Goal: Information Seeking & Learning: Learn about a topic

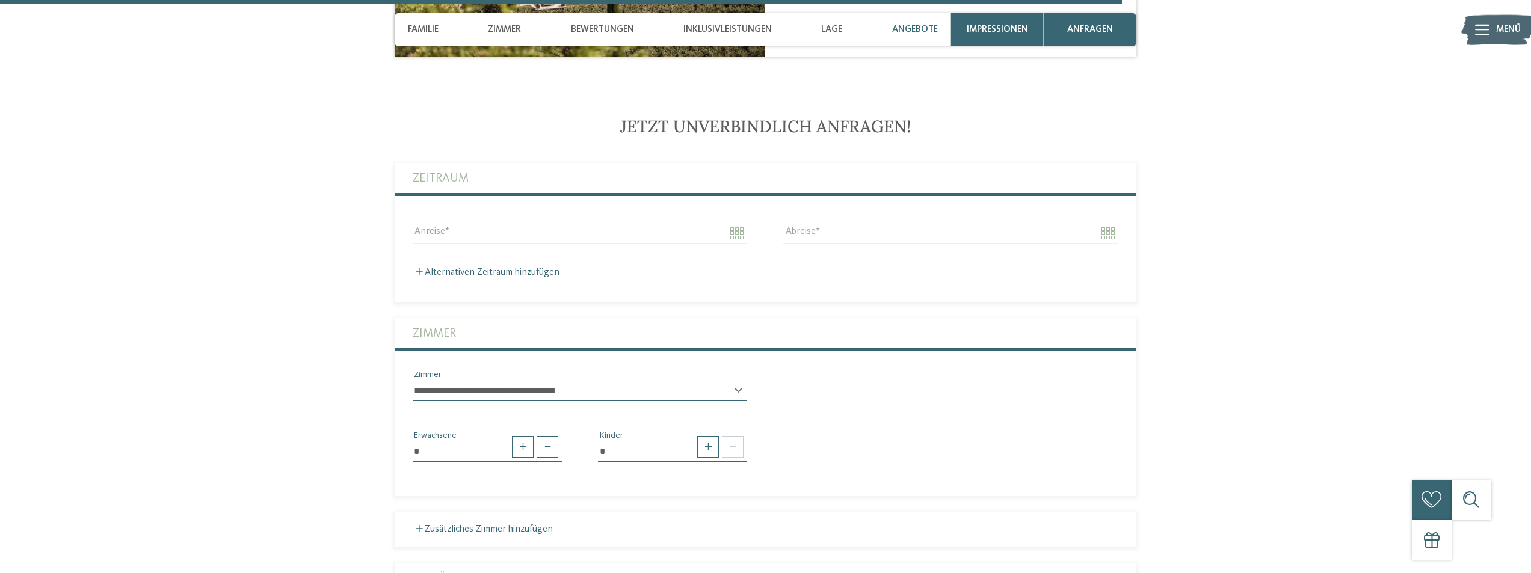
scroll to position [3369, 0]
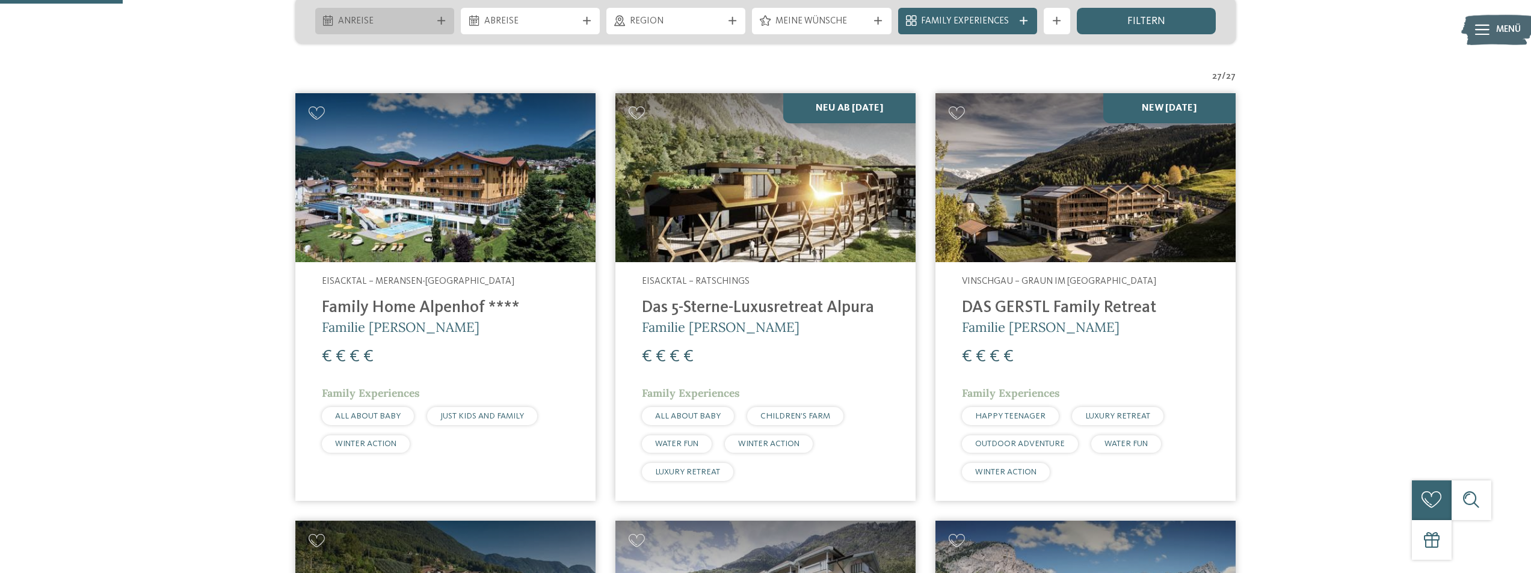
scroll to position [361, 0]
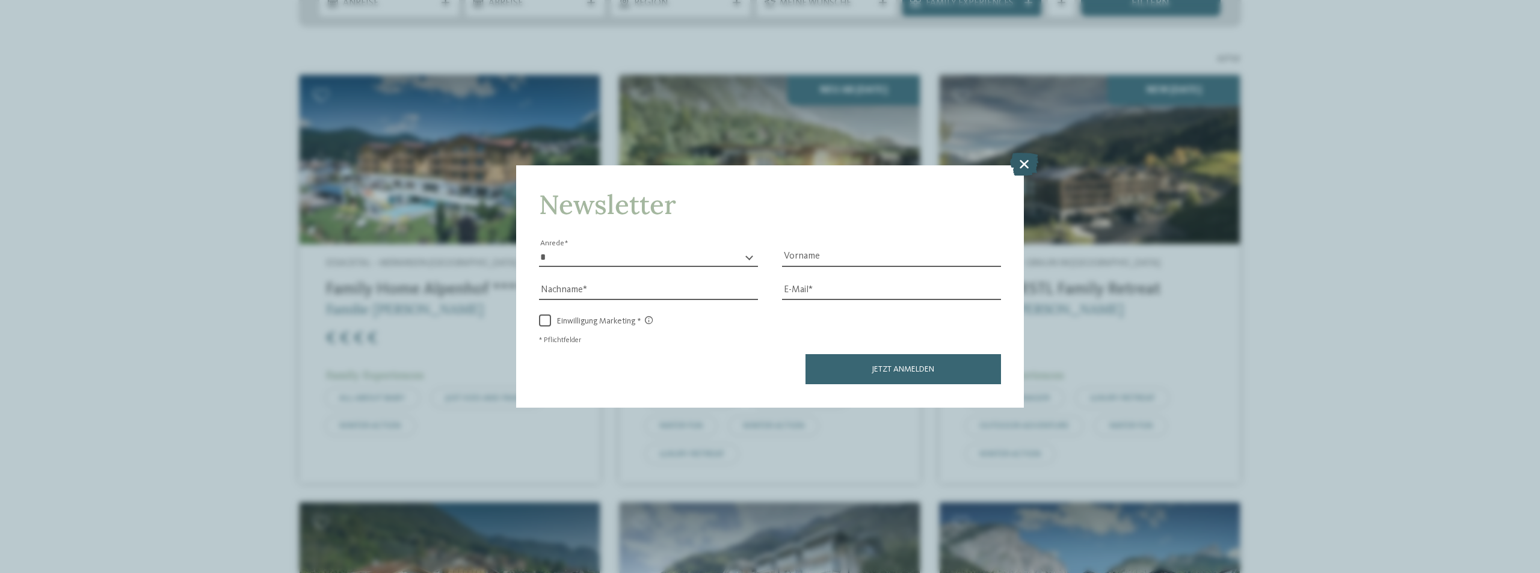
click at [1026, 160] on icon at bounding box center [1024, 164] width 28 height 23
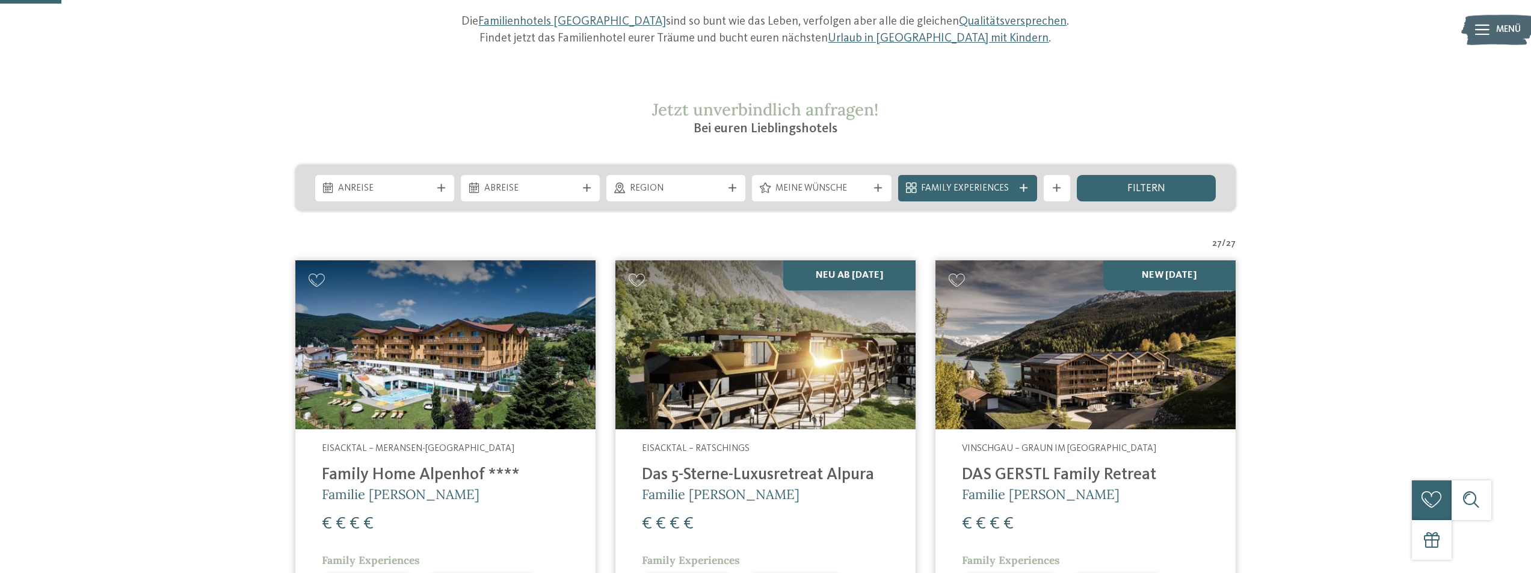
scroll to position [0, 0]
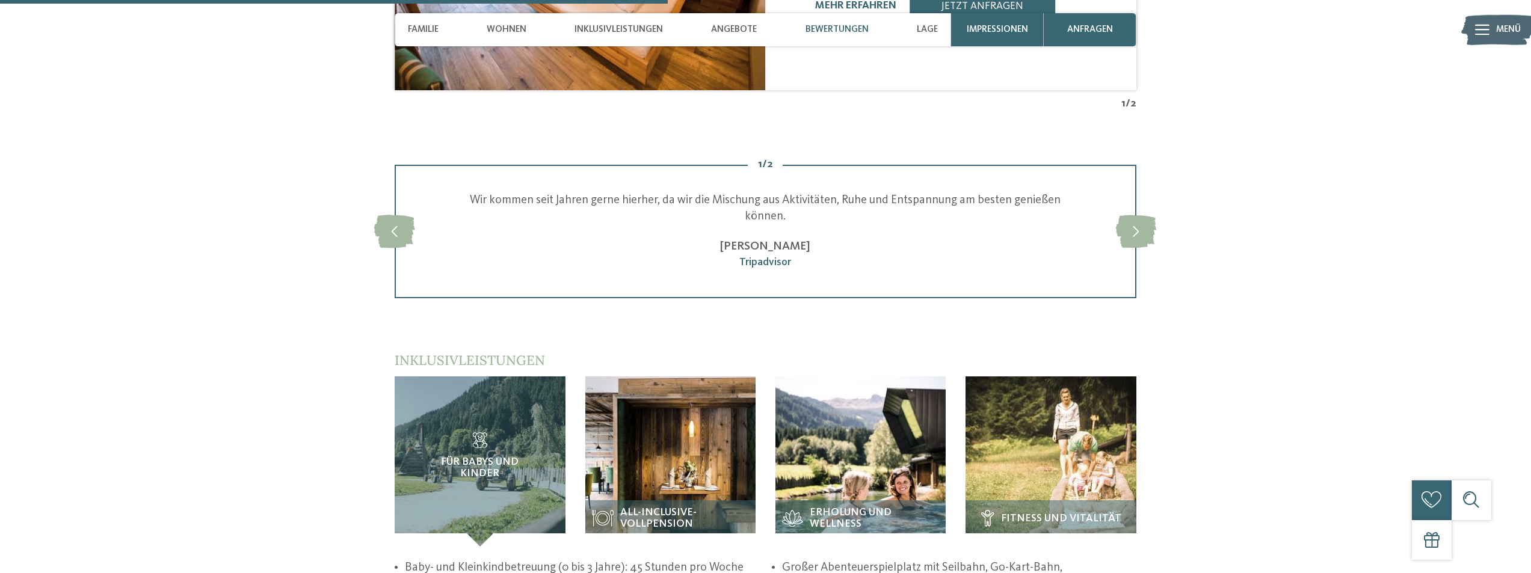
scroll to position [2286, 0]
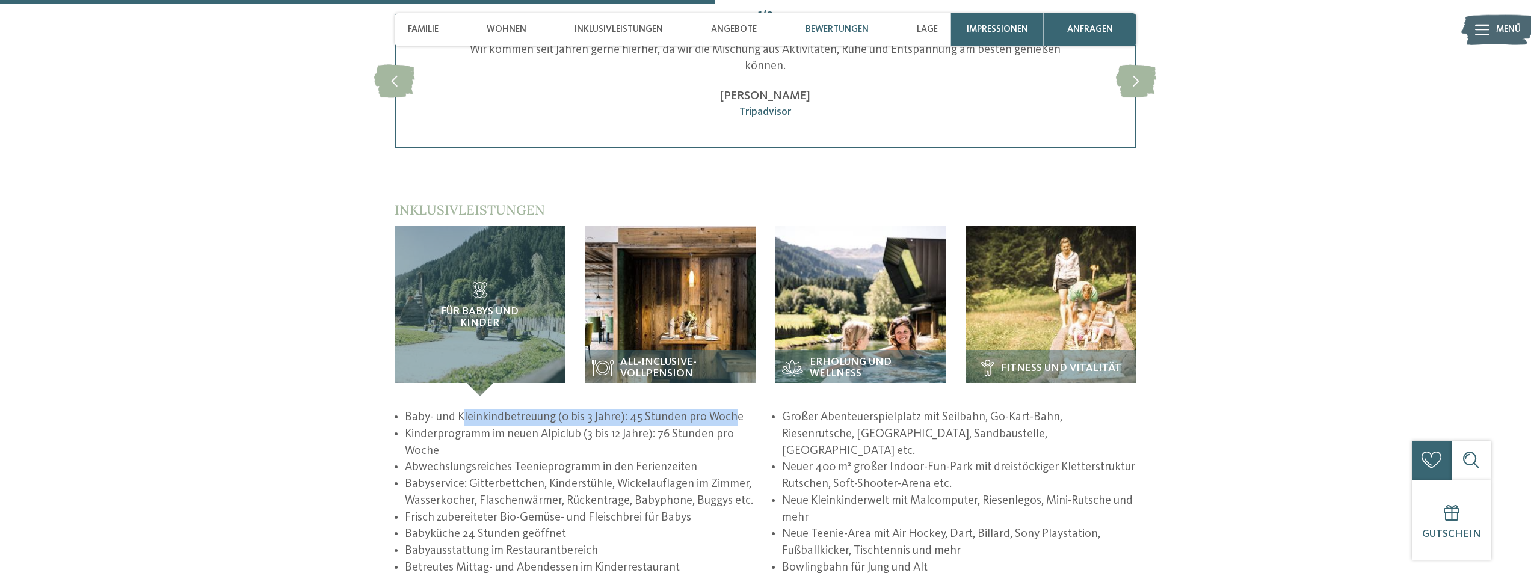
drag, startPoint x: 464, startPoint y: 404, endPoint x: 730, endPoint y: 403, distance: 265.9
click at [730, 410] on li "Baby- und Kleinkindbetreuung (0 bis 3 Jahre): 45 Stunden pro Woche" at bounding box center [582, 418] width 354 height 17
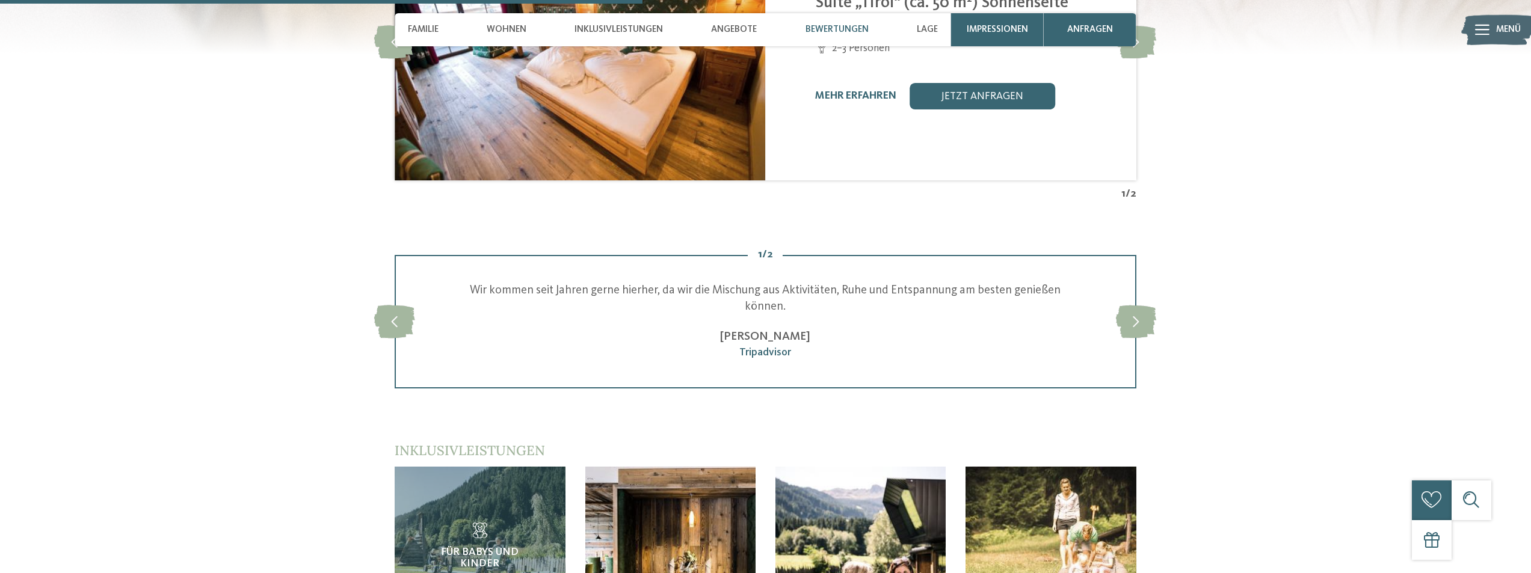
scroll to position [2407, 0]
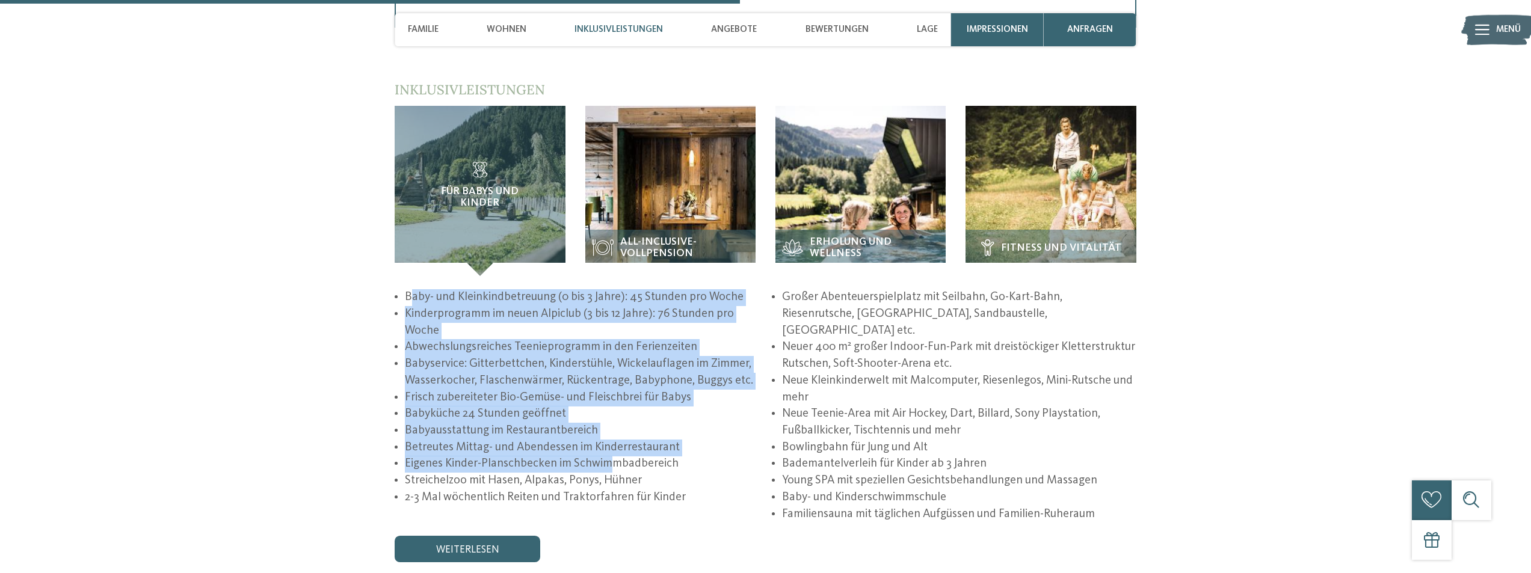
drag, startPoint x: 414, startPoint y: 280, endPoint x: 609, endPoint y: 458, distance: 264.5
click at [606, 458] on ul "Baby- und Kleinkindbetreuung (0 bis 3 Jahre): 45 Stunden pro Woche Kinderprogra…" at bounding box center [766, 405] width 742 height 233
click at [630, 406] on li "Babyküche 24 Stunden geöffnet" at bounding box center [582, 414] width 354 height 17
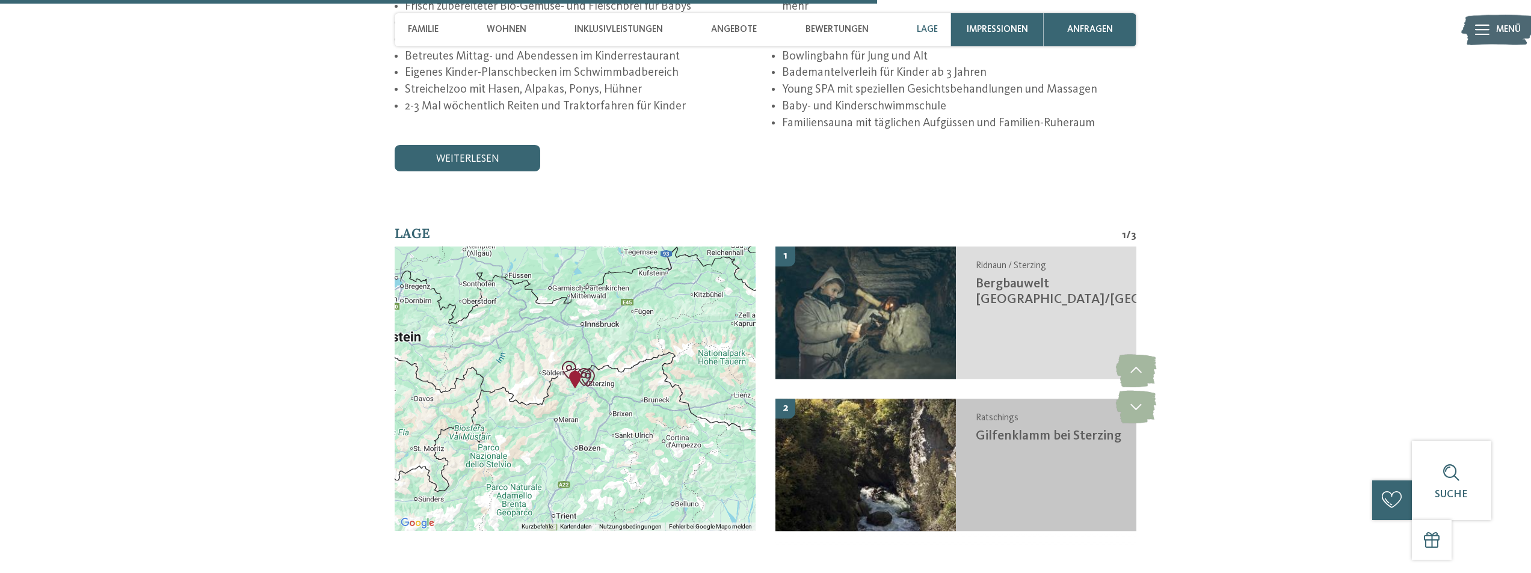
scroll to position [2888, 0]
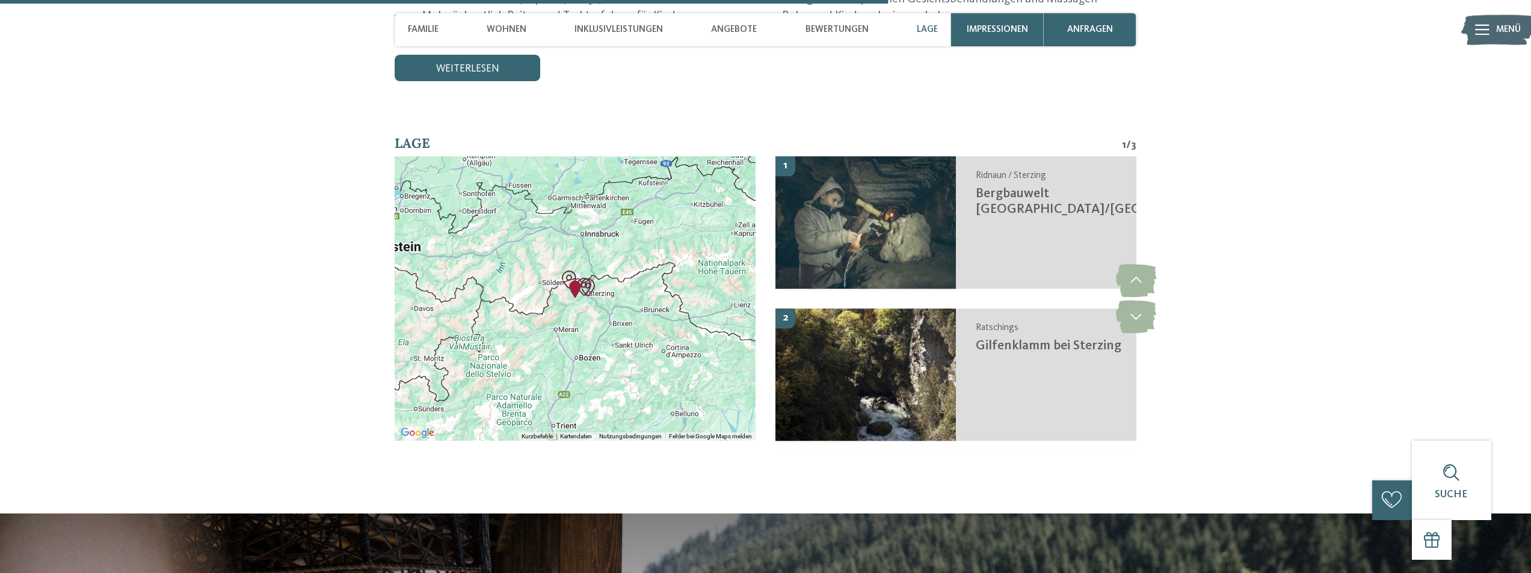
click at [611, 260] on div at bounding box center [575, 298] width 361 height 285
click at [578, 280] on img "Alpura - Rooted in nature. Created for families." at bounding box center [575, 289] width 18 height 18
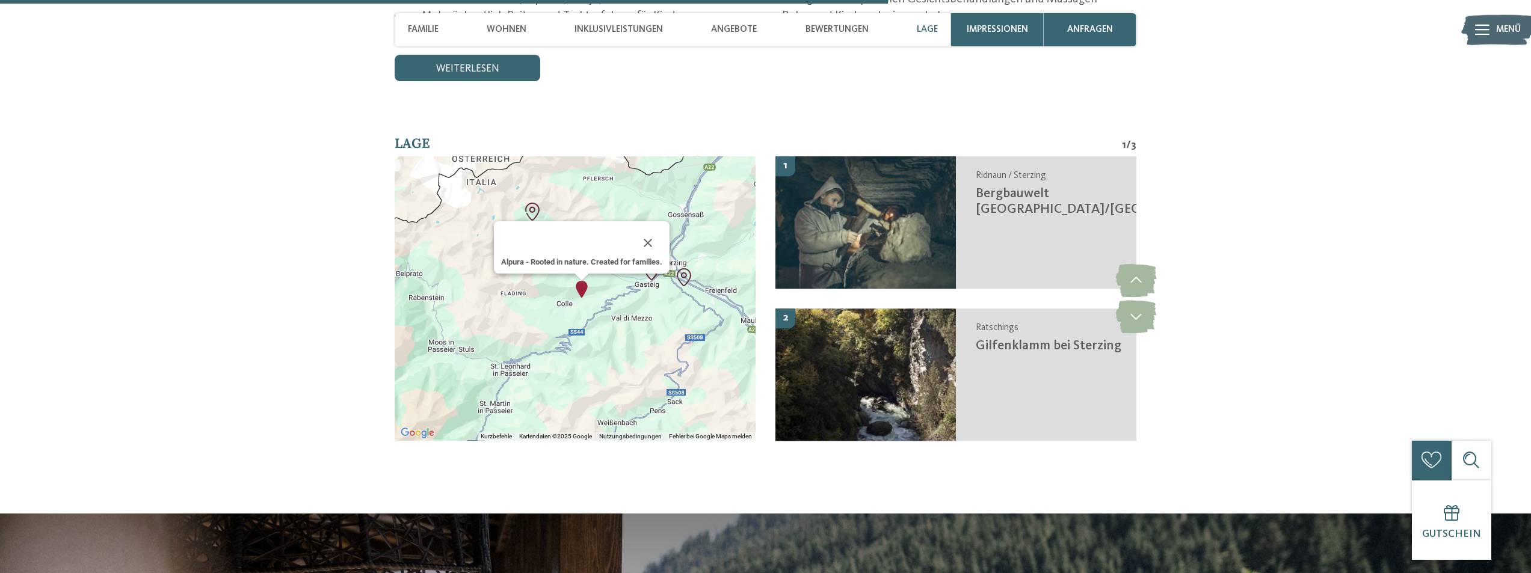
drag, startPoint x: 676, startPoint y: 221, endPoint x: 719, endPoint y: 222, distance: 43.3
click at [724, 218] on div "Alpura - Rooted in nature. Created for families." at bounding box center [575, 298] width 361 height 285
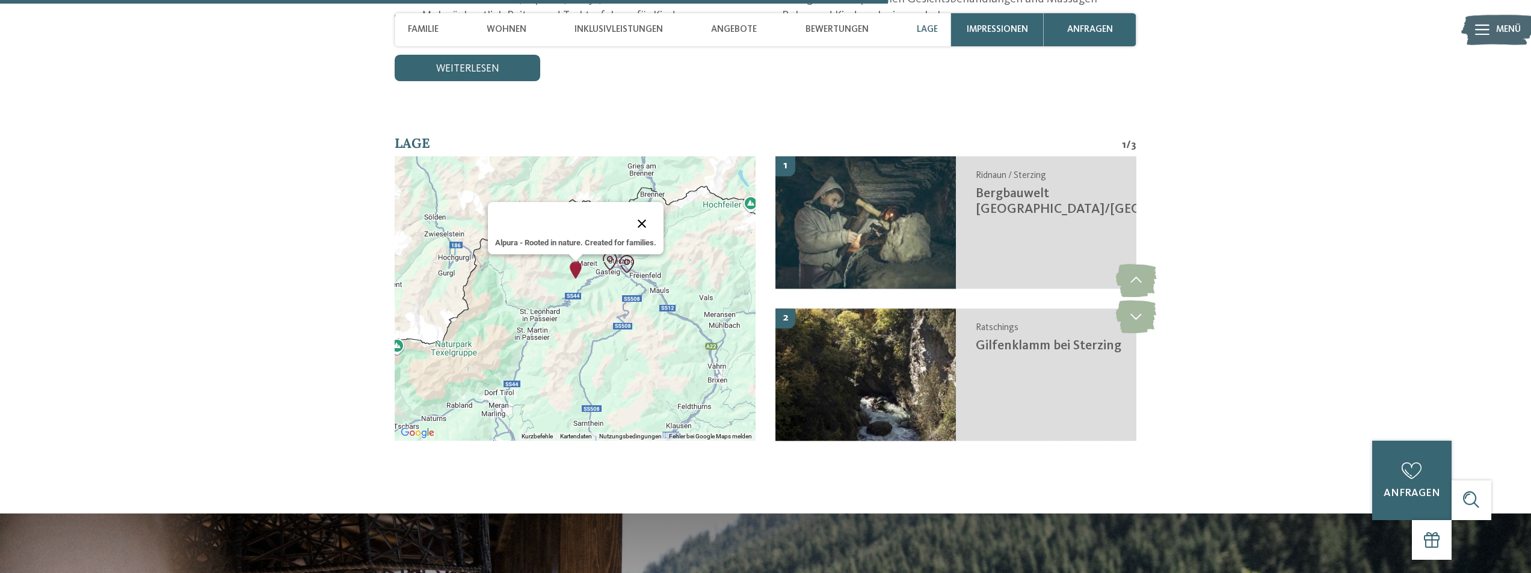
click at [650, 209] on button "Schließen" at bounding box center [642, 223] width 29 height 29
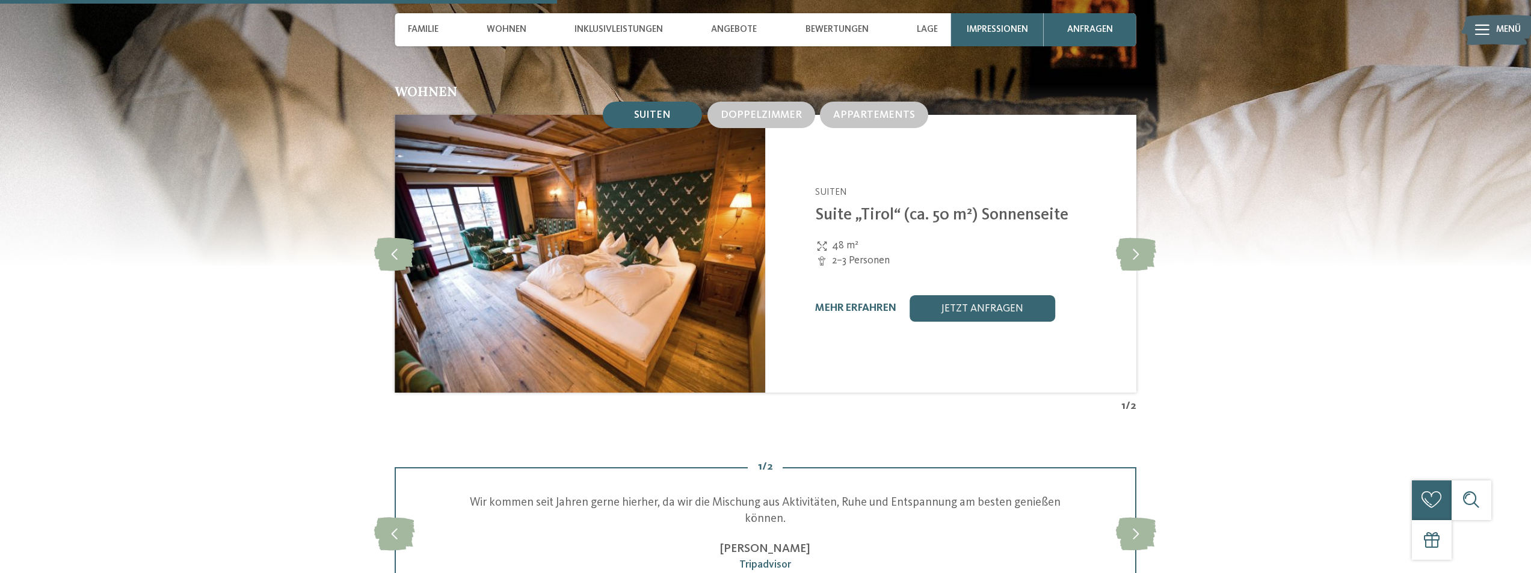
scroll to position [1805, 0]
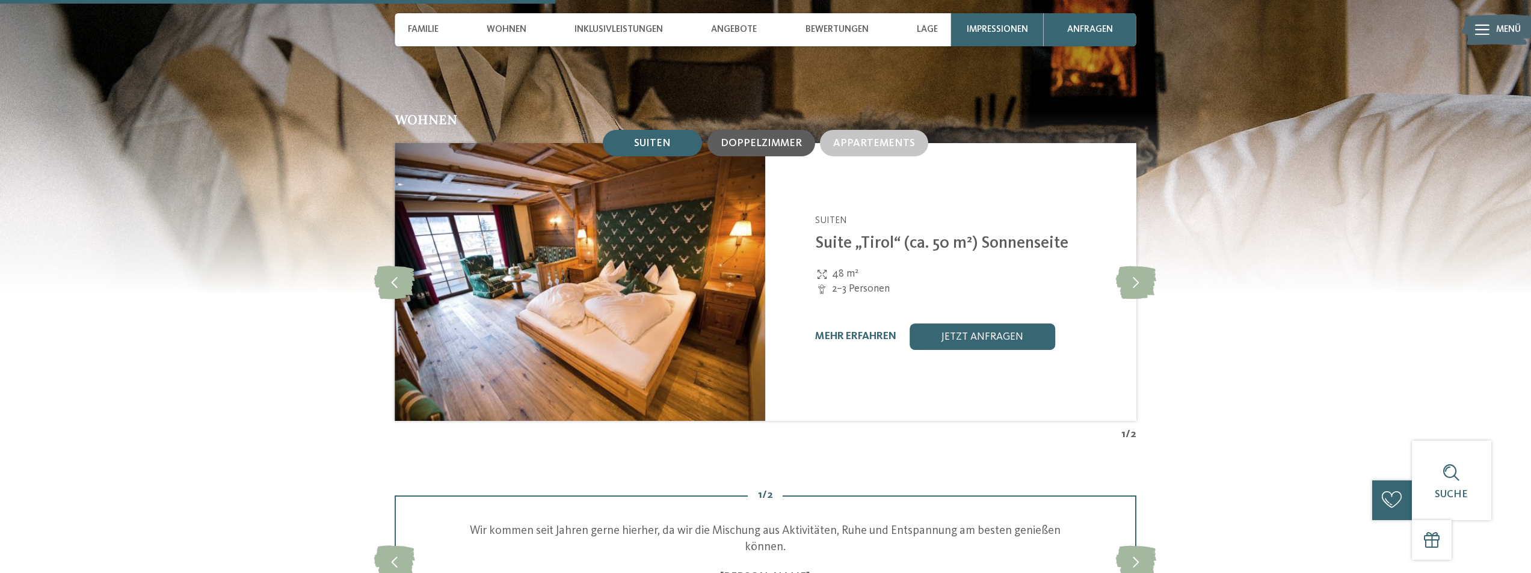
click at [768, 138] on span "Doppelzimmer" at bounding box center [761, 143] width 81 height 10
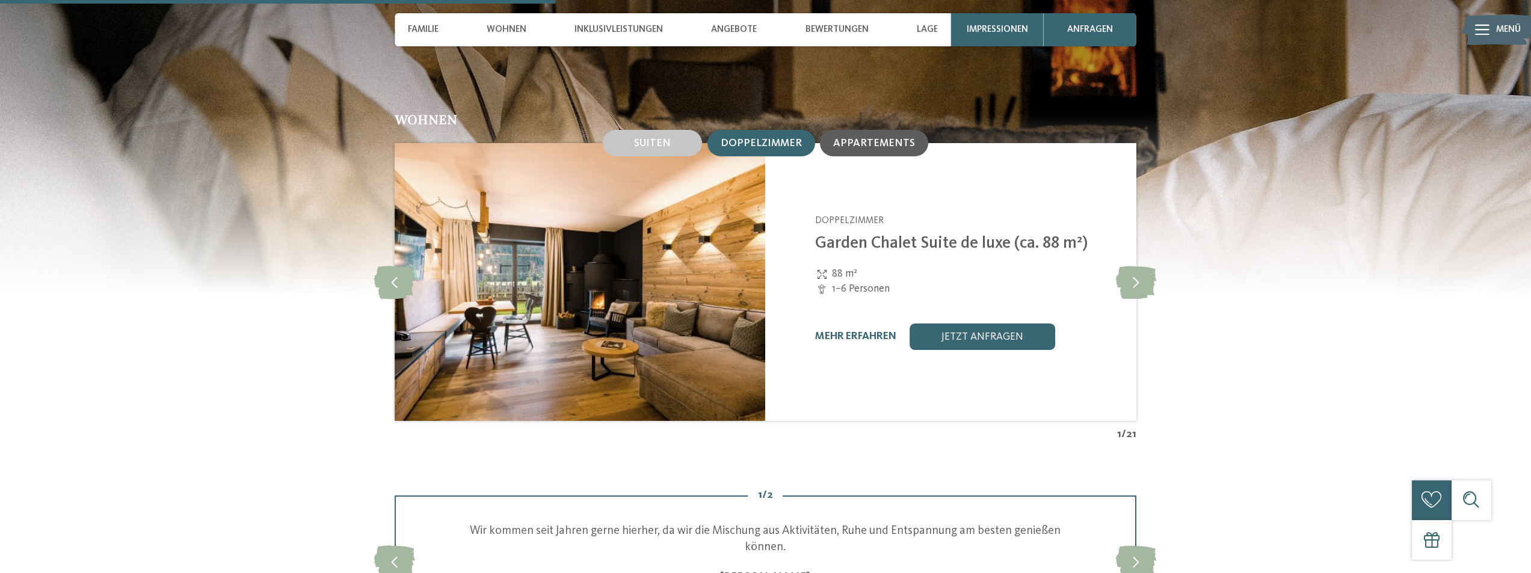
click at [838, 138] on span "Appartements" at bounding box center [874, 143] width 82 height 10
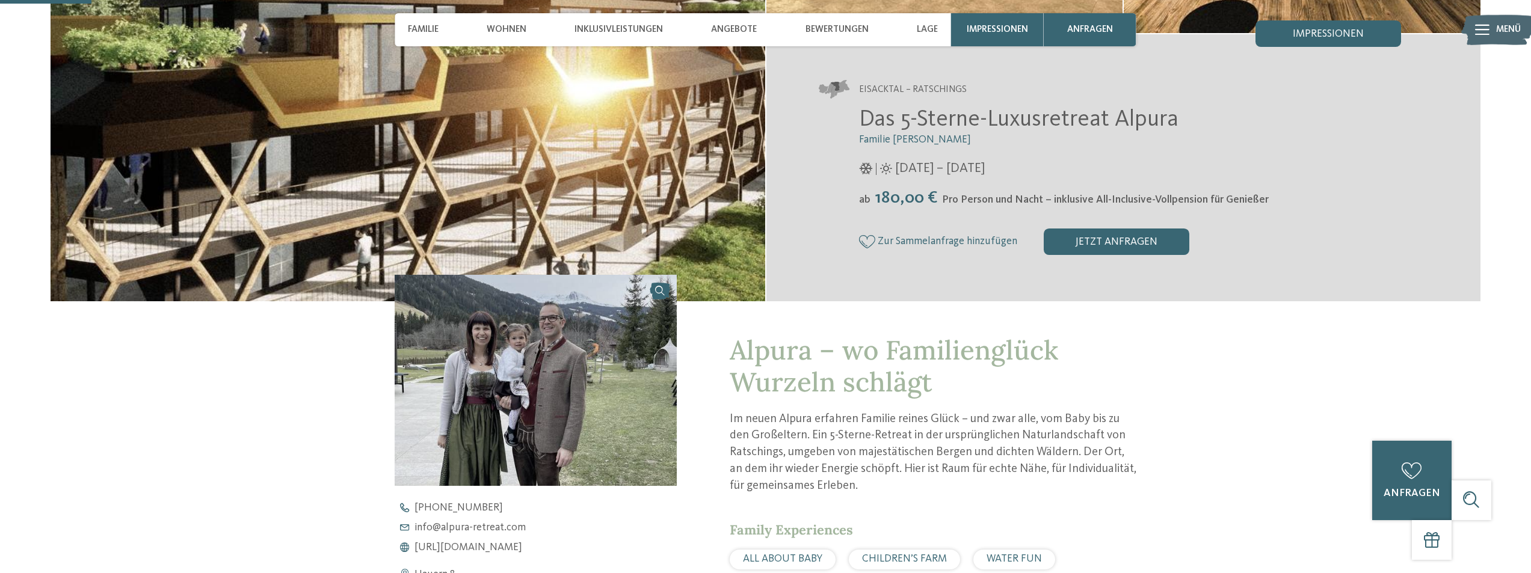
scroll to position [241, 0]
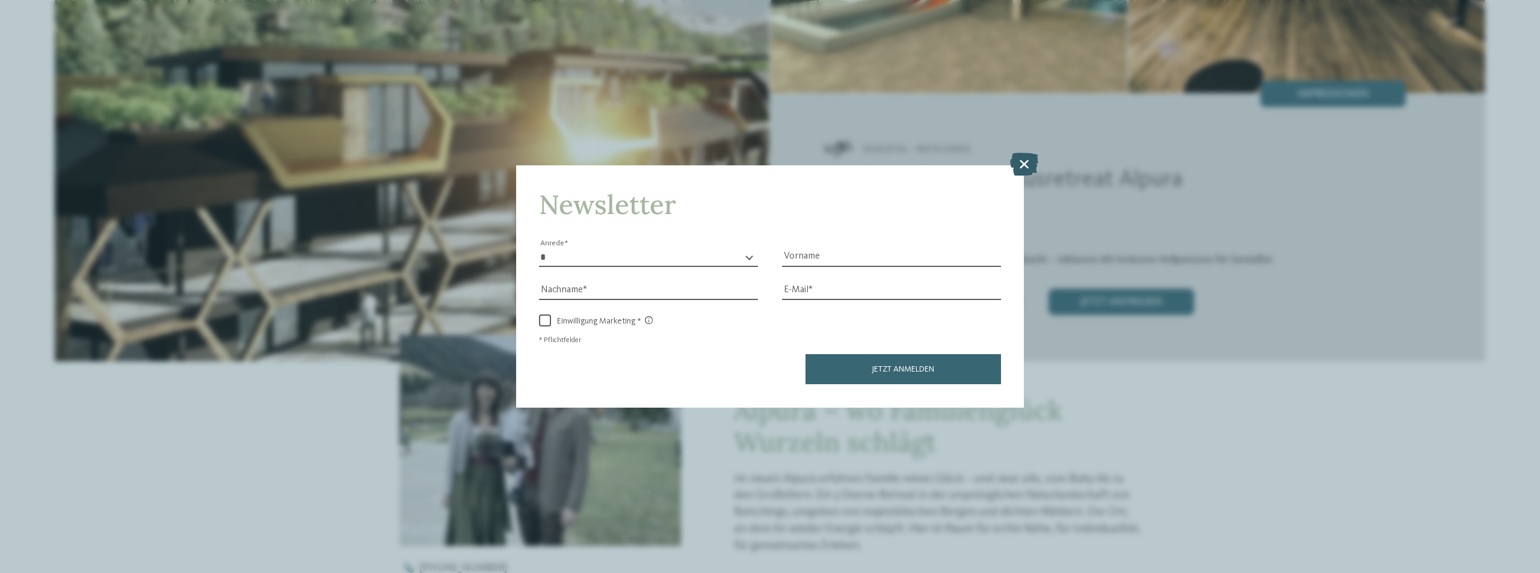
click at [1029, 161] on icon at bounding box center [1024, 164] width 28 height 23
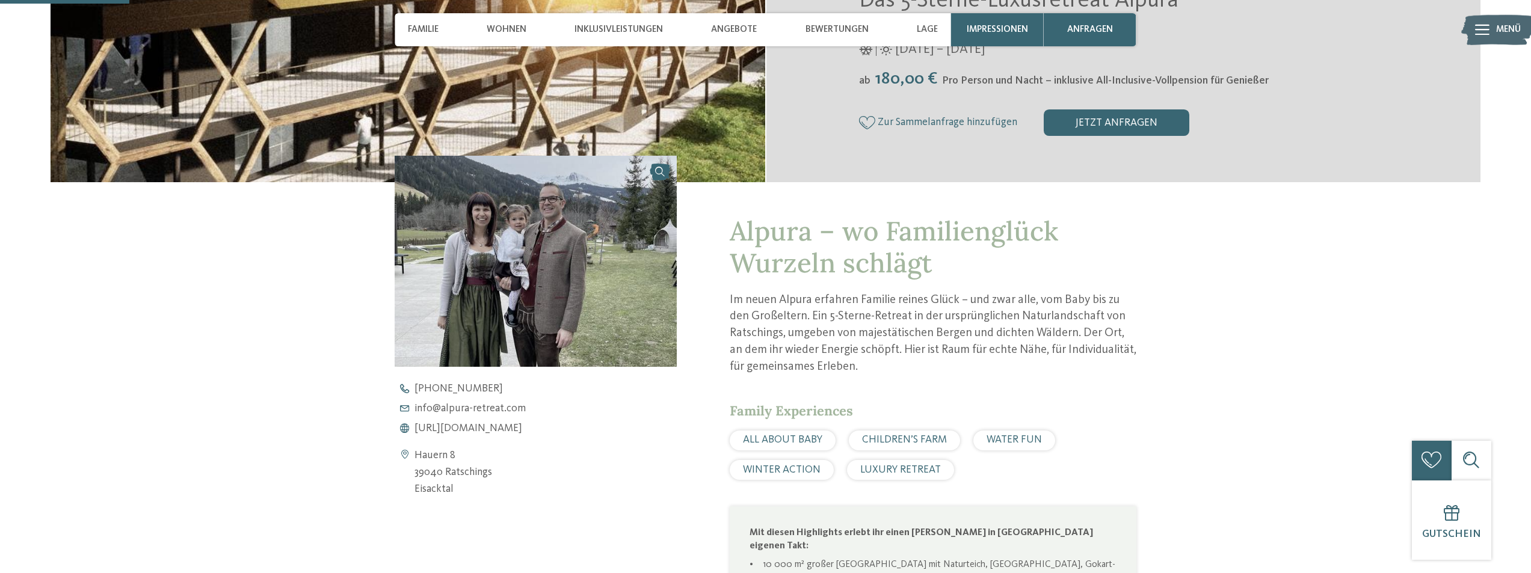
scroll to position [421, 0]
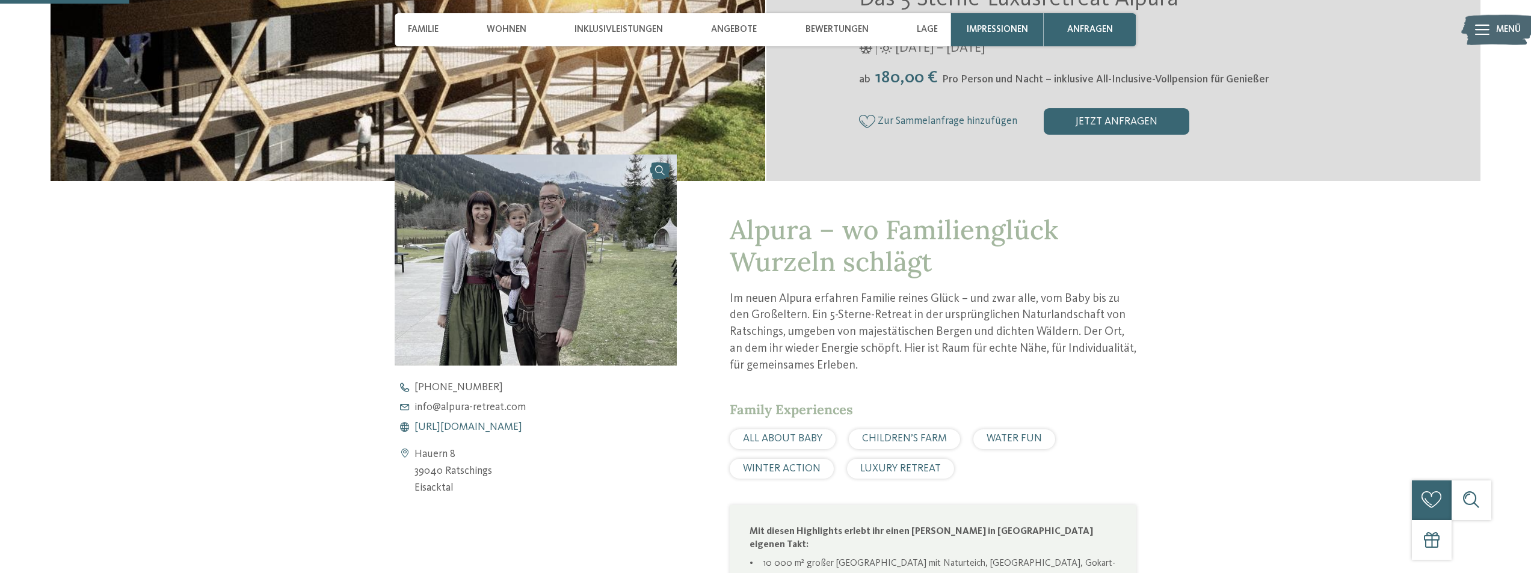
click at [507, 429] on span "https://www.alpura-retreat.com/" at bounding box center [469, 427] width 108 height 11
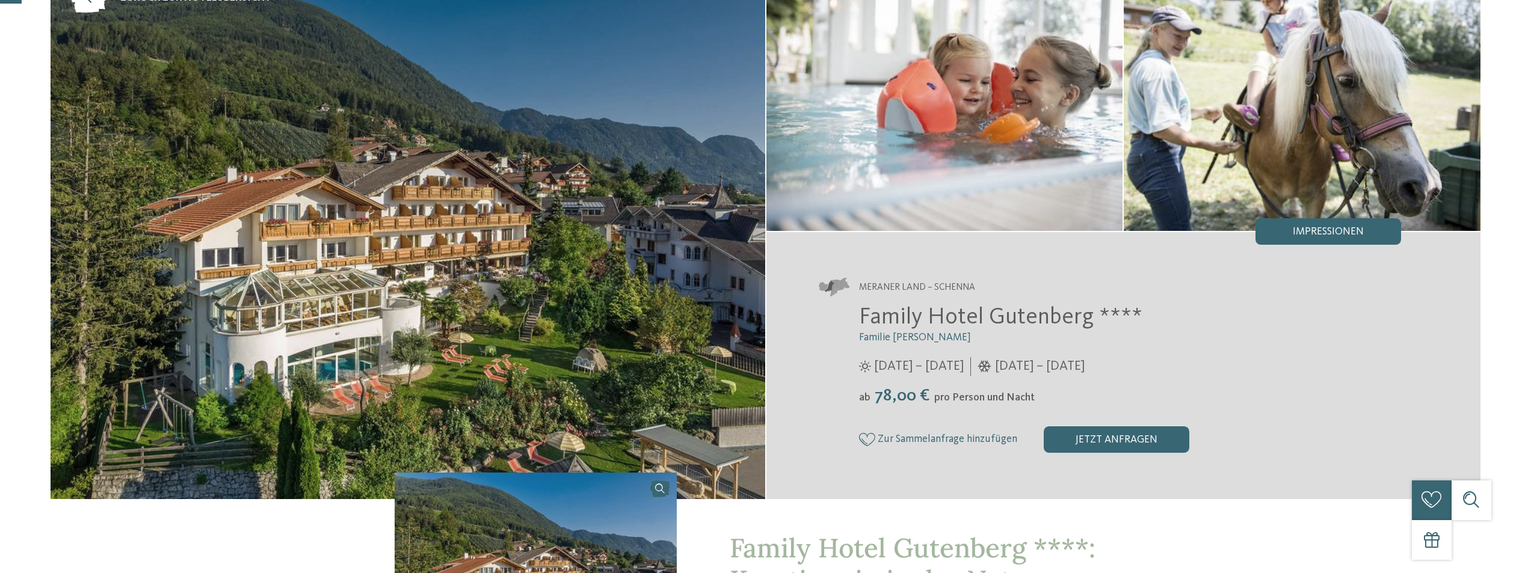
scroll to position [60, 0]
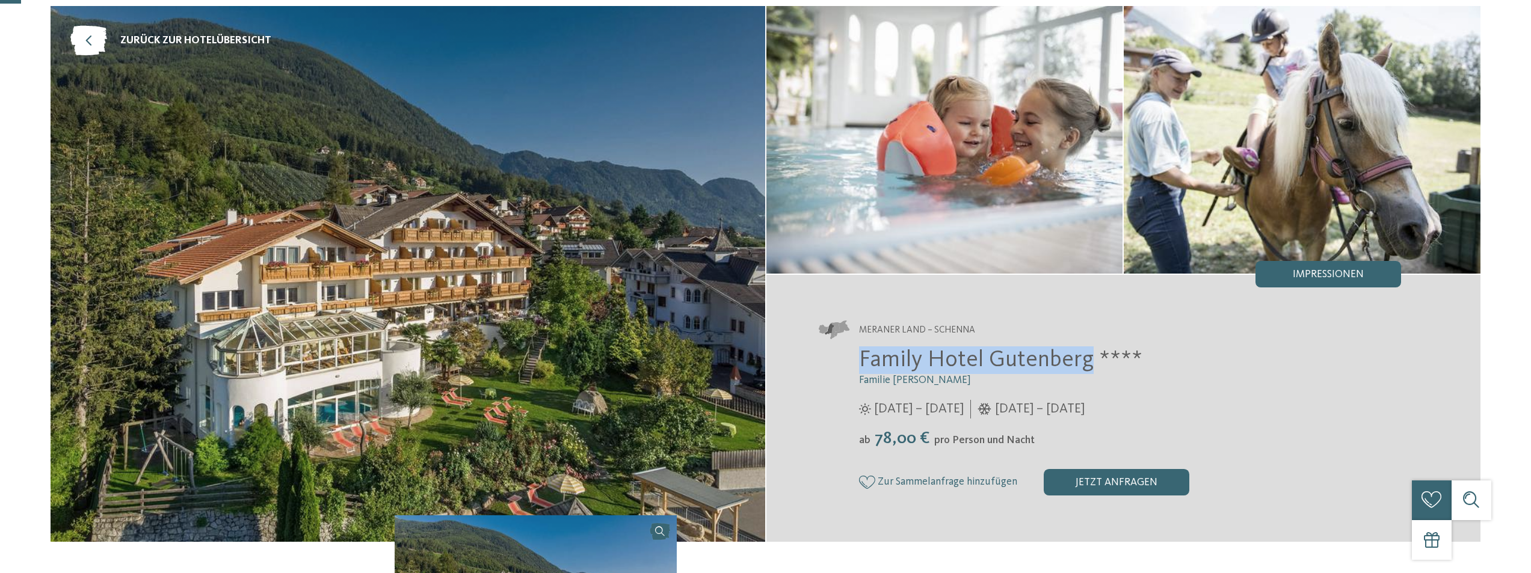
drag, startPoint x: 863, startPoint y: 358, endPoint x: 1087, endPoint y: 350, distance: 224.6
click at [1087, 350] on span "Family Hotel Gutenberg ****" at bounding box center [1000, 360] width 283 height 23
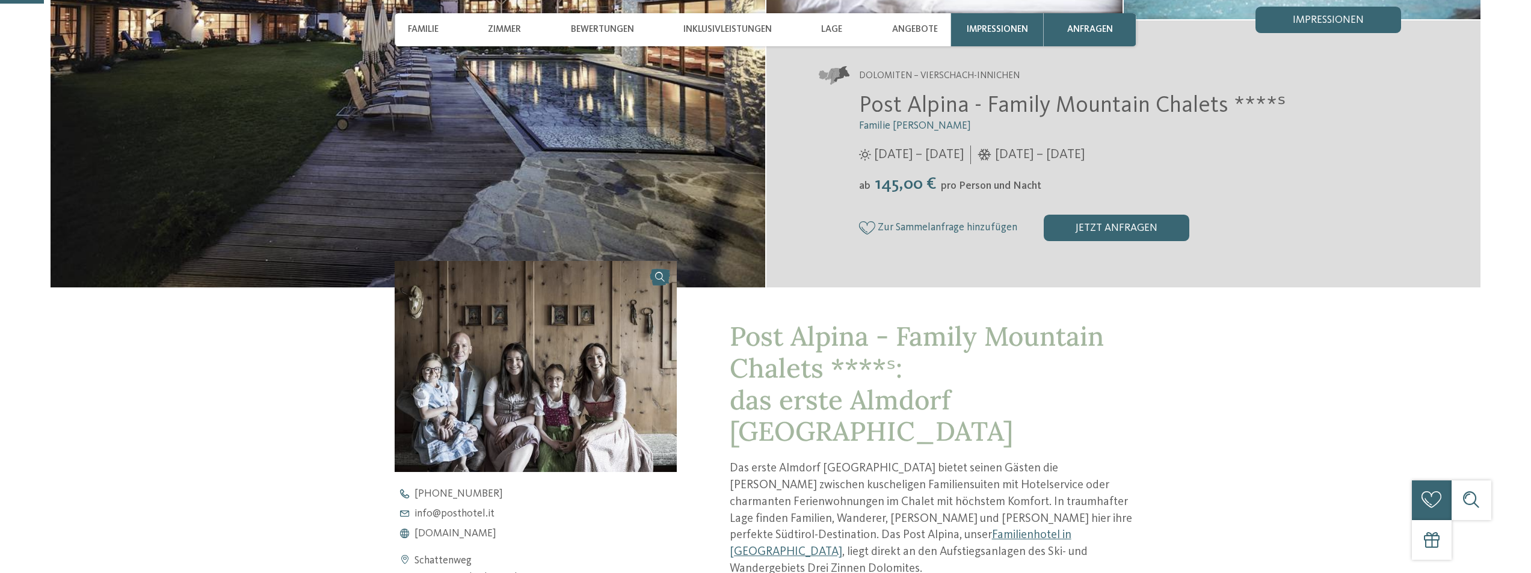
scroll to position [361, 0]
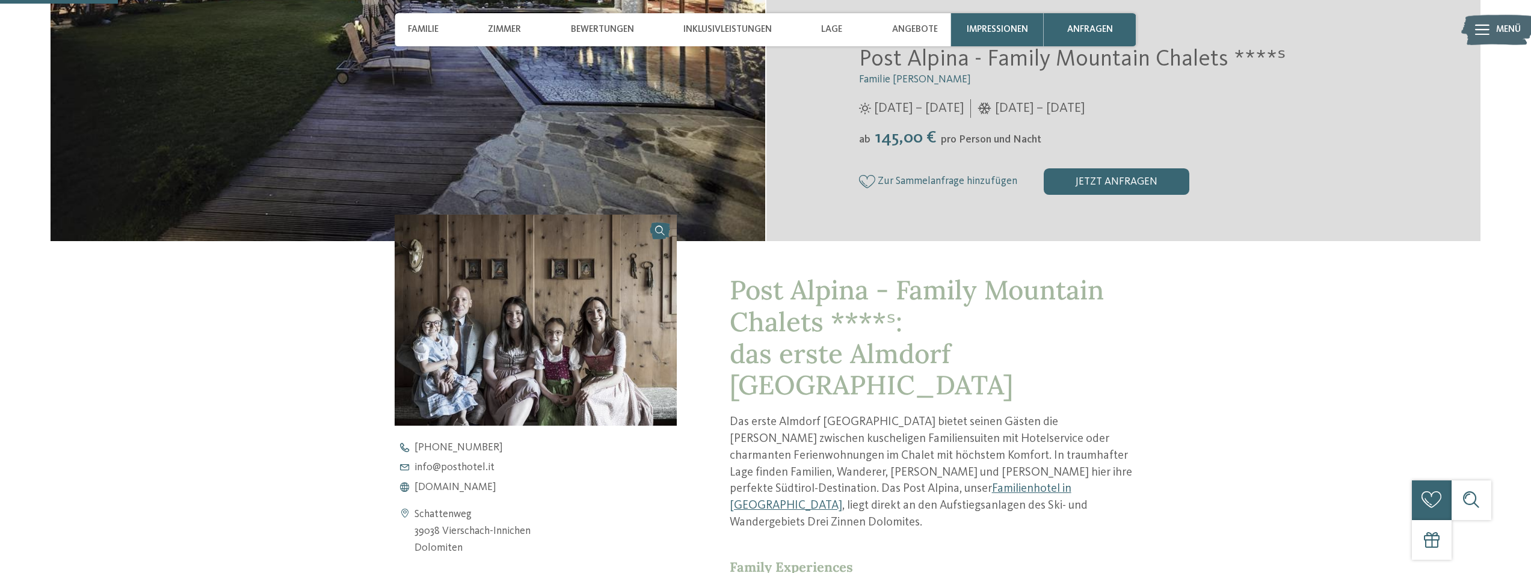
click at [592, 324] on img at bounding box center [536, 320] width 282 height 211
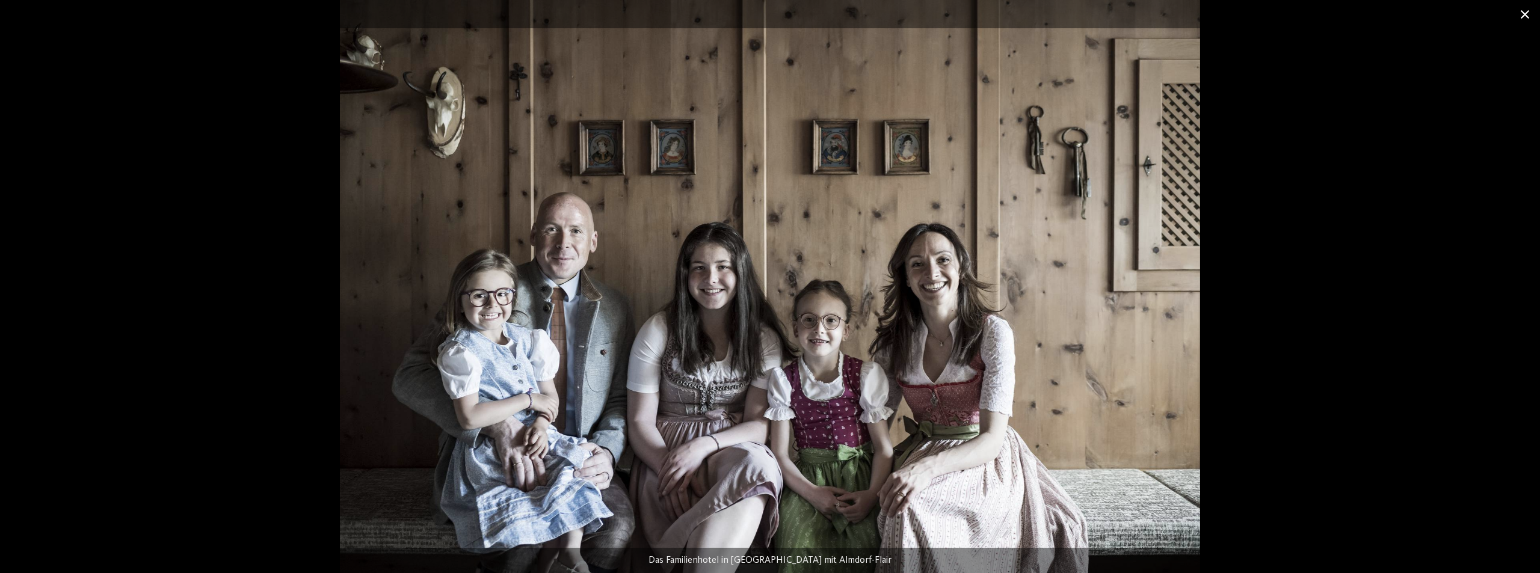
click at [1524, 14] on span at bounding box center [1525, 14] width 30 height 28
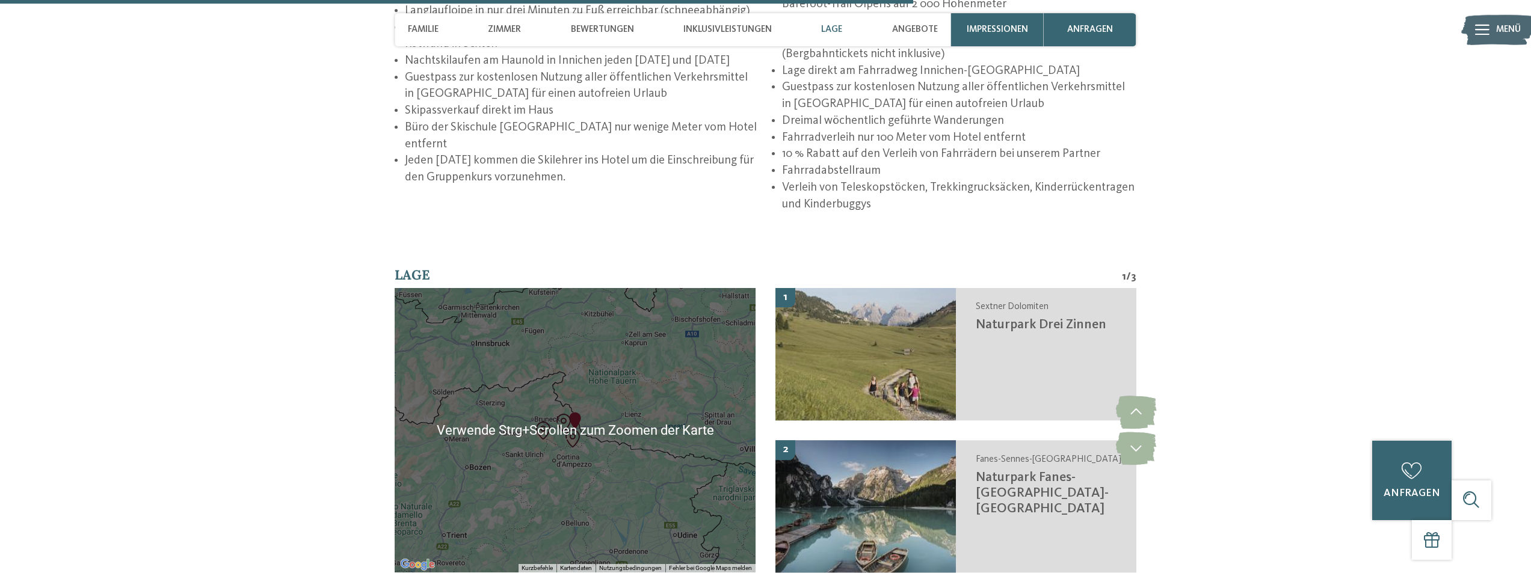
scroll to position [2587, 0]
